Goal: Information Seeking & Learning: Learn about a topic

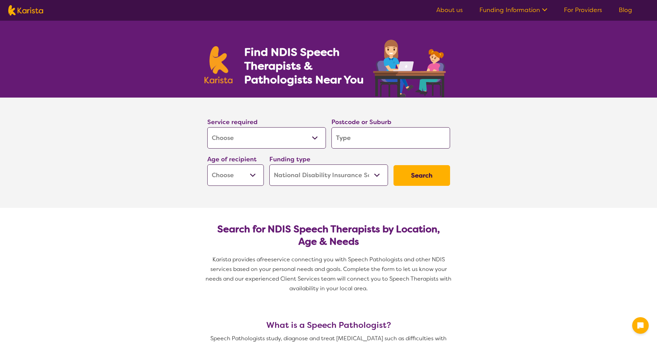
select select "[MEDICAL_DATA]"
select select "NDIS"
select select "[MEDICAL_DATA]"
select select "NDIS"
click at [315, 137] on select "Allied Health Assistant Assessment ([MEDICAL_DATA] or [MEDICAL_DATA]) Behaviour…" at bounding box center [266, 137] width 119 height 21
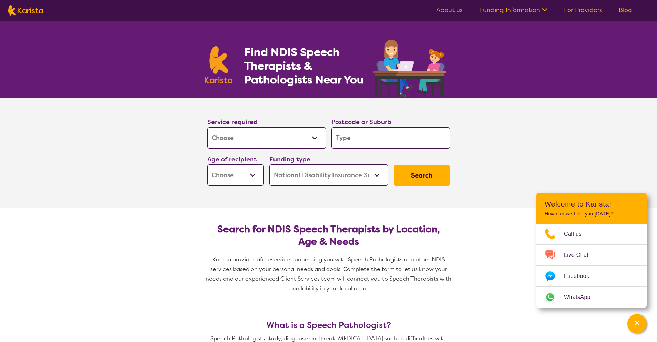
click at [207, 127] on select "Allied Health Assistant Assessment ([MEDICAL_DATA] or [MEDICAL_DATA]) Behaviour…" at bounding box center [266, 137] width 119 height 21
click at [364, 140] on input "search" at bounding box center [390, 137] width 119 height 21
type input "2"
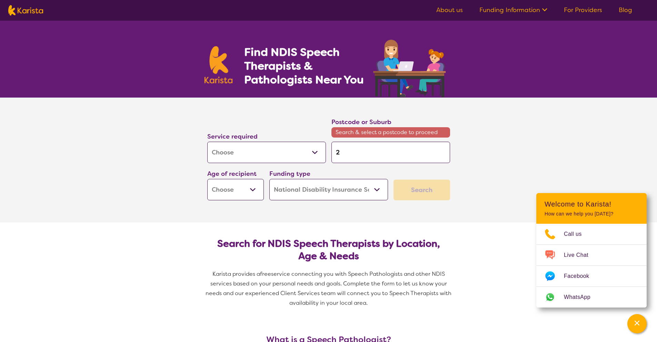
type input "22"
type input "221"
type input "2217"
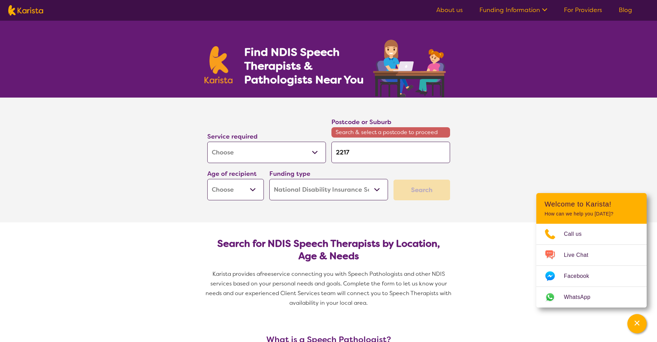
type input "2217"
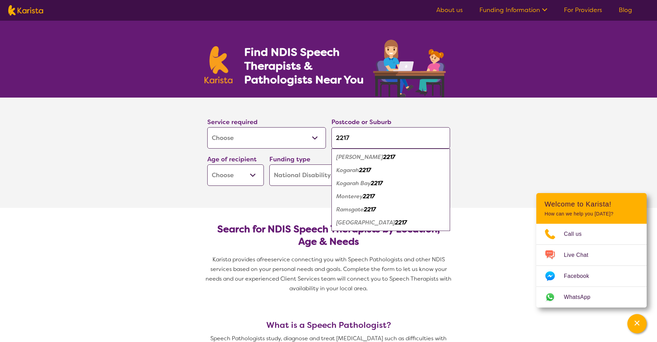
type input "2217"
click at [257, 174] on select "Early Childhood - 0 to 9 Child - 10 to 11 Adolescent - 12 to 17 Adult - 18 to 6…" at bounding box center [235, 174] width 57 height 21
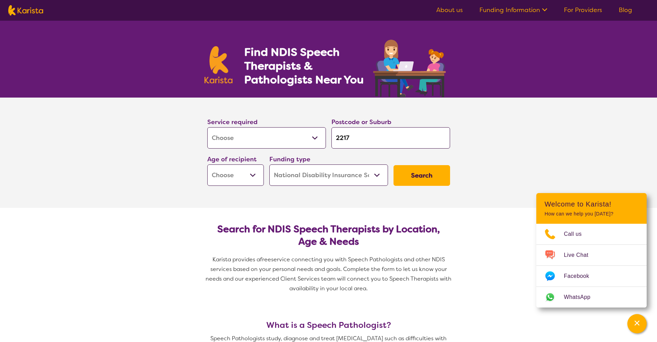
select select "AD"
click at [207, 164] on select "Early Childhood - 0 to 9 Child - 10 to 11 Adolescent - 12 to 17 Adult - 18 to 6…" at bounding box center [235, 174] width 57 height 21
select select "AD"
click at [376, 174] on select "Home Care Package (HCP) National Disability Insurance Scheme (NDIS) I don't know" at bounding box center [328, 174] width 119 height 21
click at [269, 164] on select "Home Care Package (HCP) National Disability Insurance Scheme (NDIS) I don't know" at bounding box center [328, 174] width 119 height 21
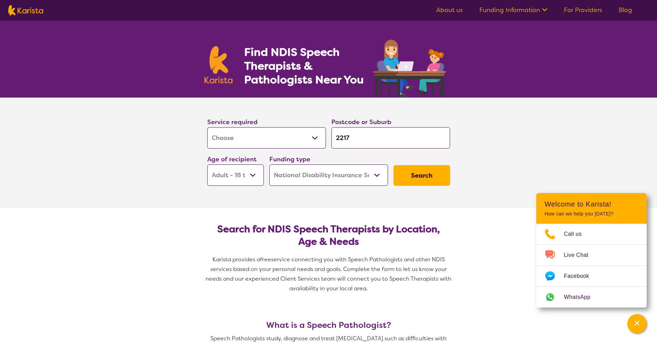
click at [418, 174] on button "Search" at bounding box center [421, 175] width 57 height 21
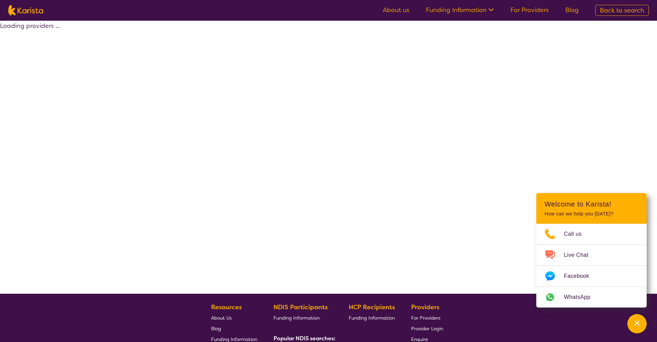
select select "by_score"
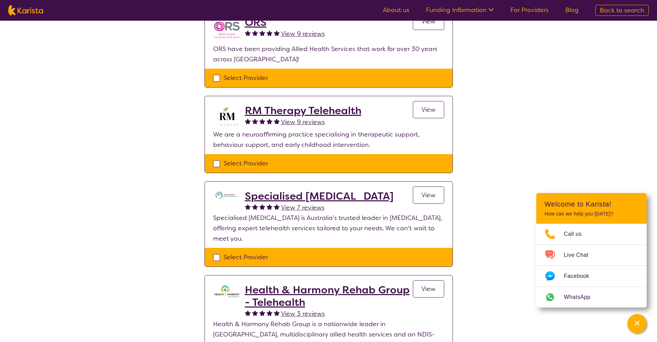
scroll to position [331, 0]
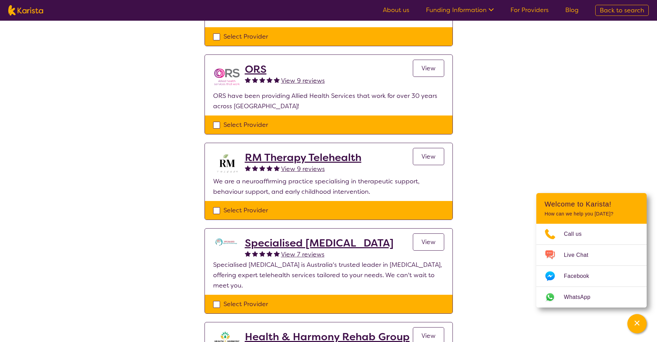
click at [252, 68] on h2 "ORS" at bounding box center [285, 69] width 80 height 12
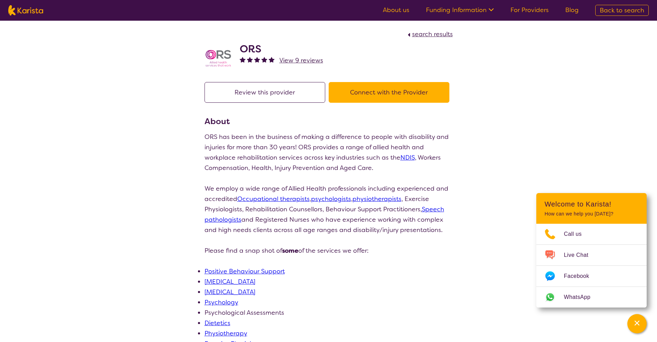
scroll to position [331, 0]
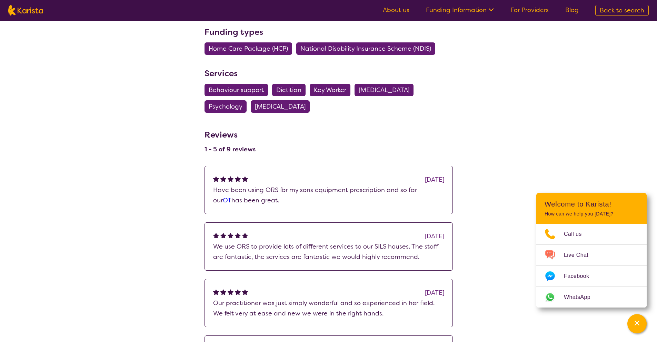
select select "by_score"
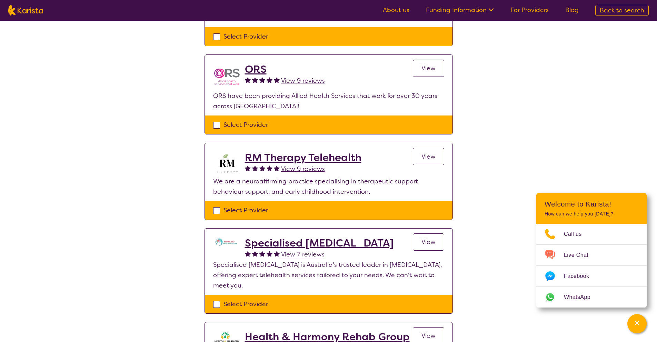
select select "[MEDICAL_DATA]"
select select "AD"
select select "NDIS"
select select "[MEDICAL_DATA]"
select select "AD"
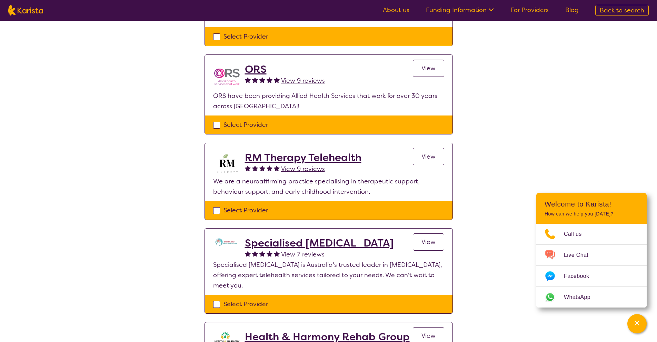
select select "NDIS"
